Goal: Task Accomplishment & Management: Manage account settings

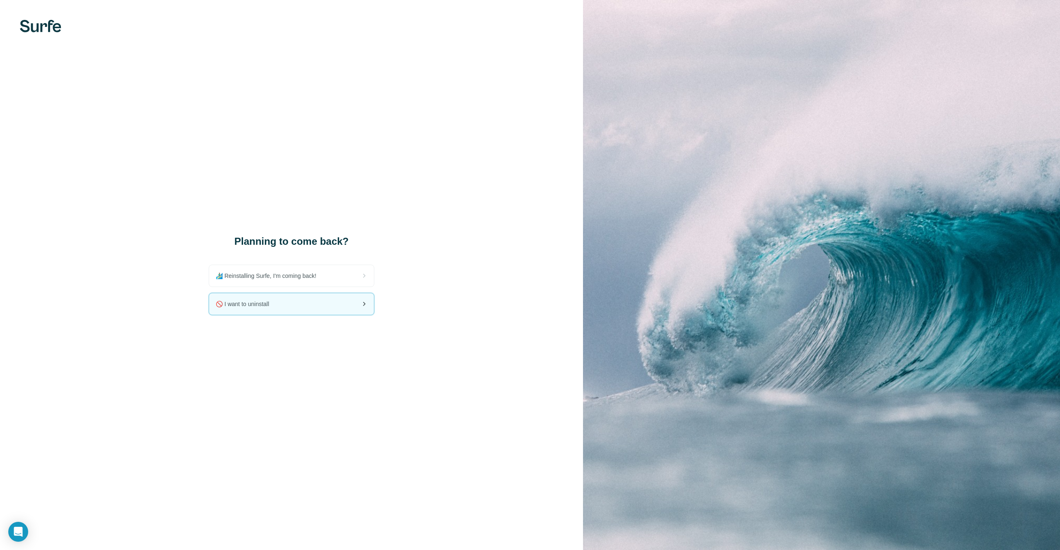
click at [299, 309] on div "🚫 I want to uninstall" at bounding box center [291, 304] width 165 height 22
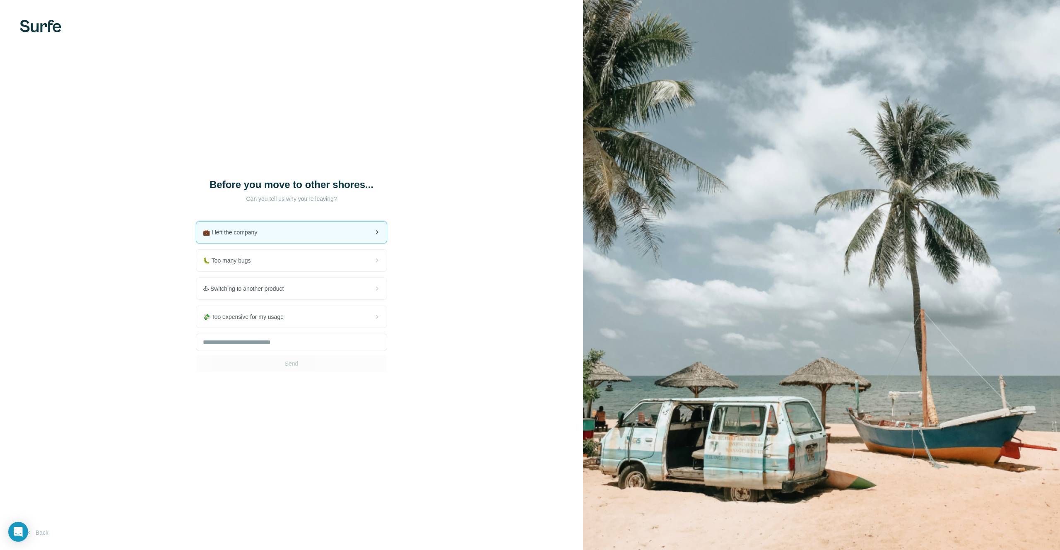
click at [304, 229] on div "💼 I left the company" at bounding box center [291, 233] width 190 height 22
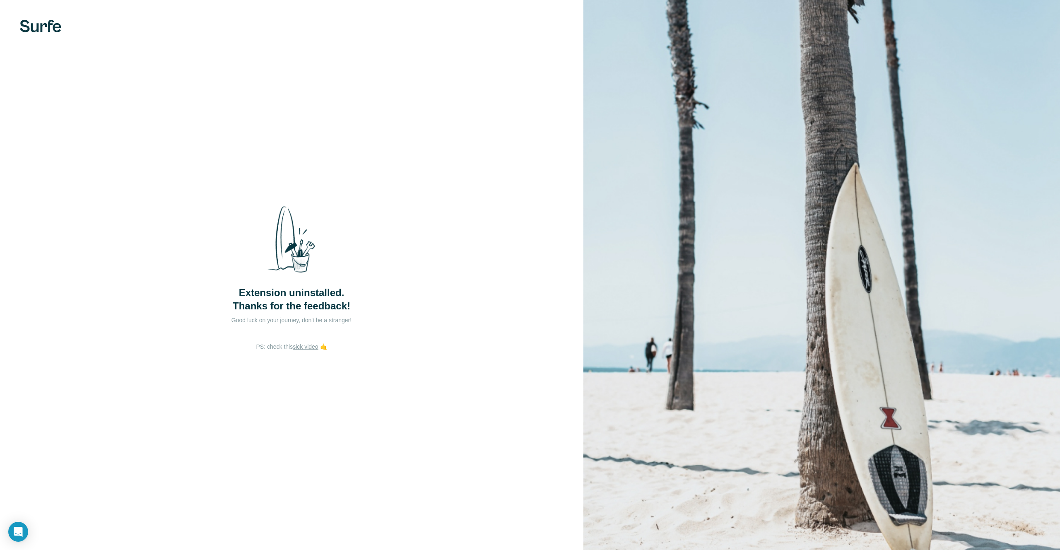
click at [355, 405] on div "Extension uninstalled. Thanks for the feedback! Good luck on your journey, don'…" at bounding box center [291, 275] width 583 height 550
click at [246, 143] on div "Extension uninstalled. Thanks for the feedback! Good luck on your journey, don'…" at bounding box center [291, 275] width 583 height 550
